Goal: Task Accomplishment & Management: Manage account settings

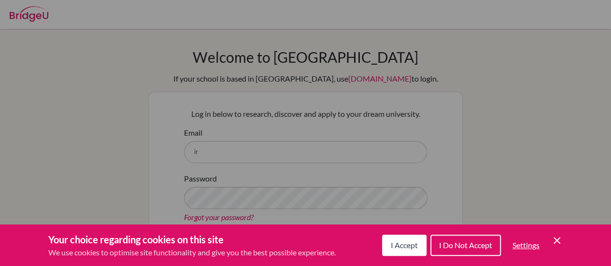
click at [556, 248] on div "I Accept I Do Not Accept Settings Cookie Control Close Icon" at bounding box center [472, 245] width 181 height 25
click at [555, 237] on icon "Cookie Control Close Icon" at bounding box center [557, 241] width 12 height 12
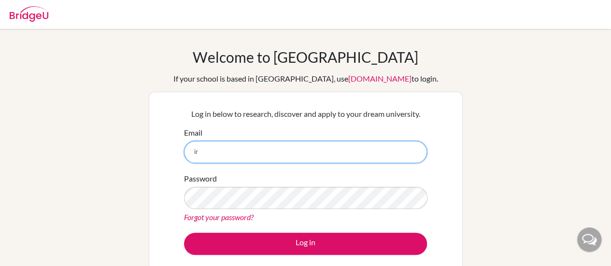
click at [337, 153] on input "ir" at bounding box center [305, 152] width 243 height 22
type input "[PERSON_NAME][EMAIL_ADDRESS][DOMAIN_NAME]"
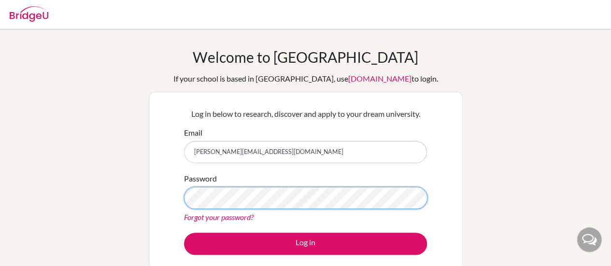
click at [184, 233] on button "Log in" at bounding box center [305, 244] width 243 height 22
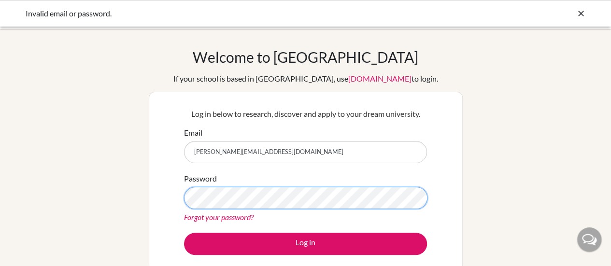
click at [184, 233] on button "Log in" at bounding box center [305, 244] width 243 height 22
